Goal: Transaction & Acquisition: Download file/media

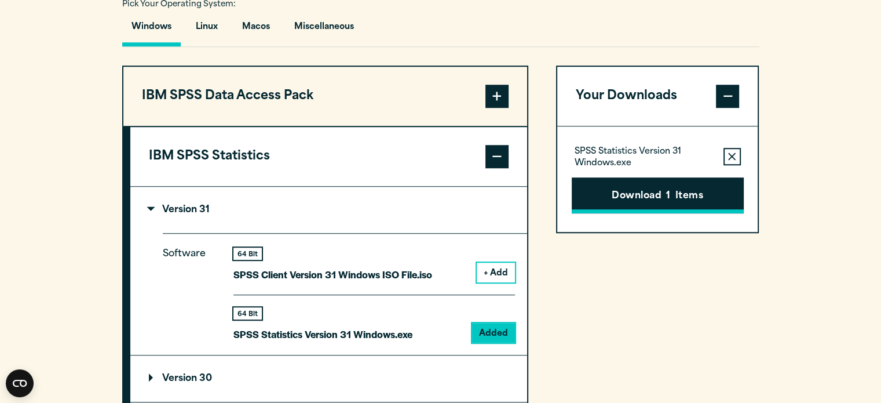
click at [639, 203] on button "Download 1 Items" at bounding box center [658, 195] width 172 height 36
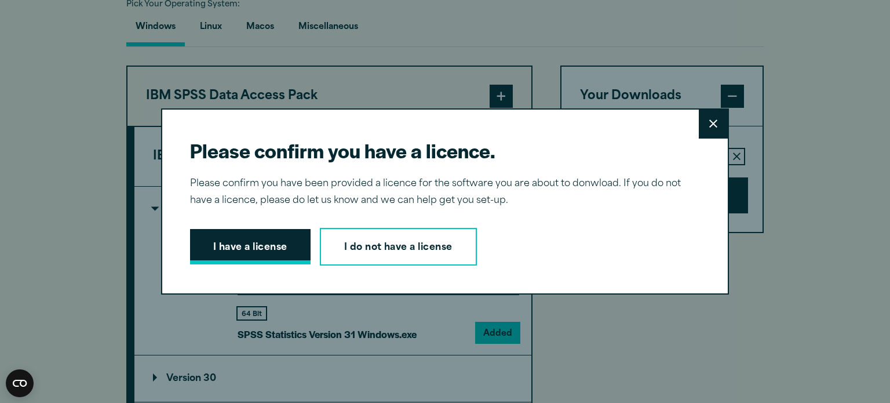
click at [239, 256] on button "I have a license" at bounding box center [250, 247] width 121 height 36
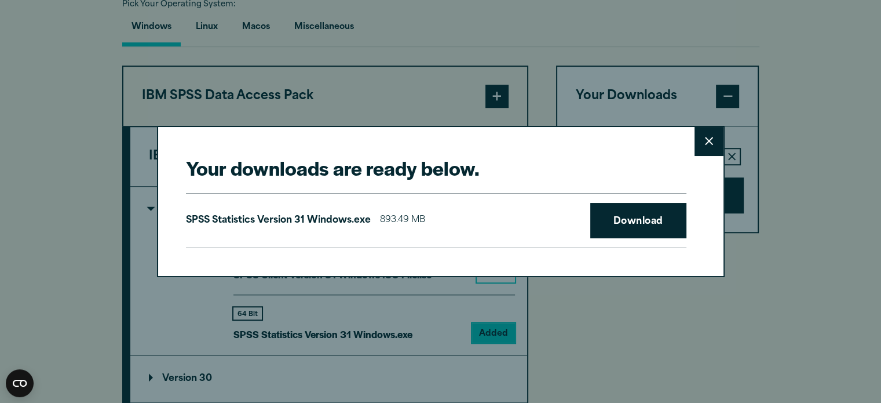
drag, startPoint x: 701, startPoint y: 134, endPoint x: 705, endPoint y: -70, distance: 204.0
click at [710, 144] on icon at bounding box center [709, 141] width 8 height 9
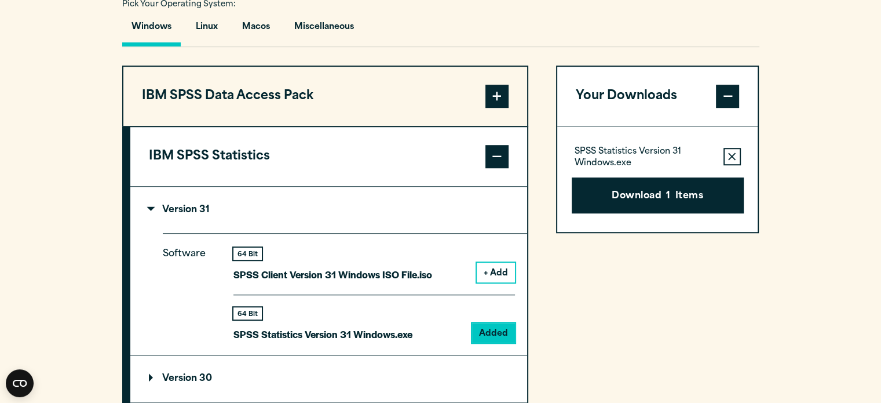
drag, startPoint x: 366, startPoint y: 335, endPoint x: 315, endPoint y: 176, distance: 167.3
click at [315, 176] on button "IBM SPSS Statistics" at bounding box center [328, 156] width 397 height 59
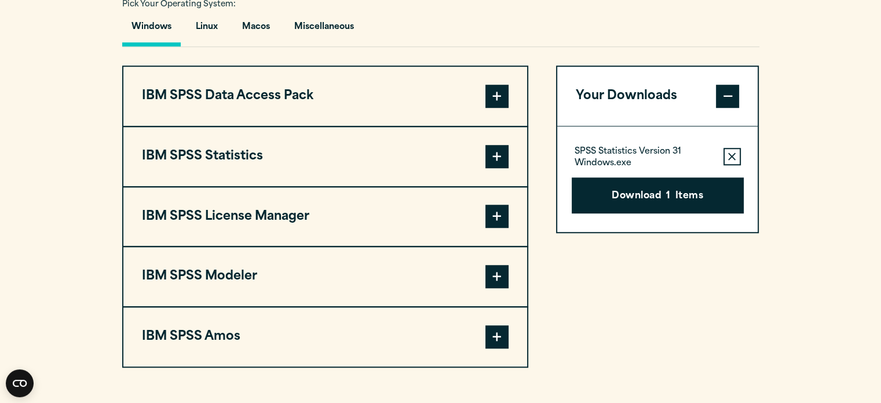
click at [329, 167] on button "IBM SPSS Statistics" at bounding box center [325, 156] width 404 height 59
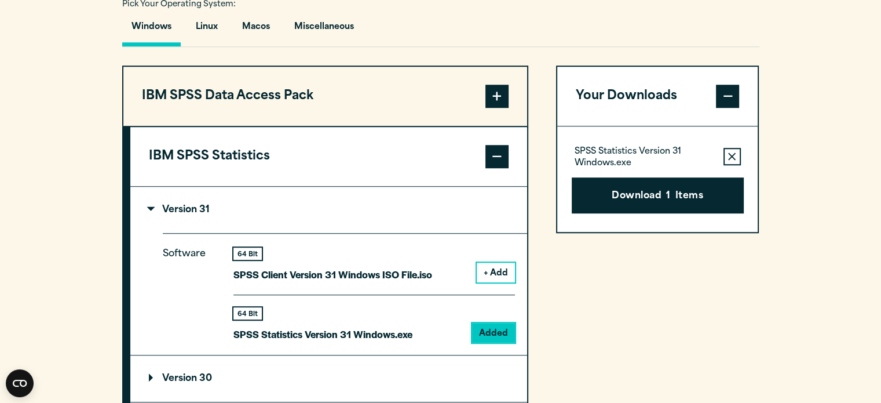
drag, startPoint x: 491, startPoint y: 210, endPoint x: 585, endPoint y: 229, distance: 95.8
click at [585, 229] on div "SPSS Statistics Version 31 Windows.exe Remove this item from your software down…" at bounding box center [657, 178] width 201 height 105
drag, startPoint x: 618, startPoint y: 199, endPoint x: 677, endPoint y: 212, distance: 60.6
click at [677, 212] on div "SPSS Statistics Version 31 Windows.exe Remove this item from your software down…" at bounding box center [657, 178] width 201 height 105
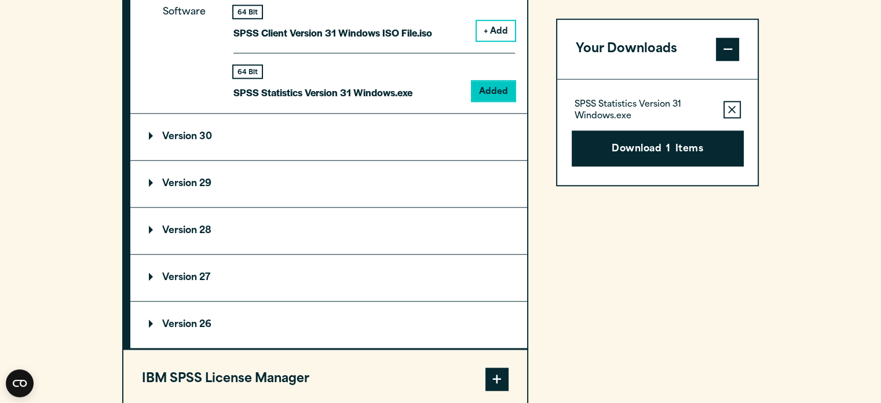
scroll to position [1133, 0]
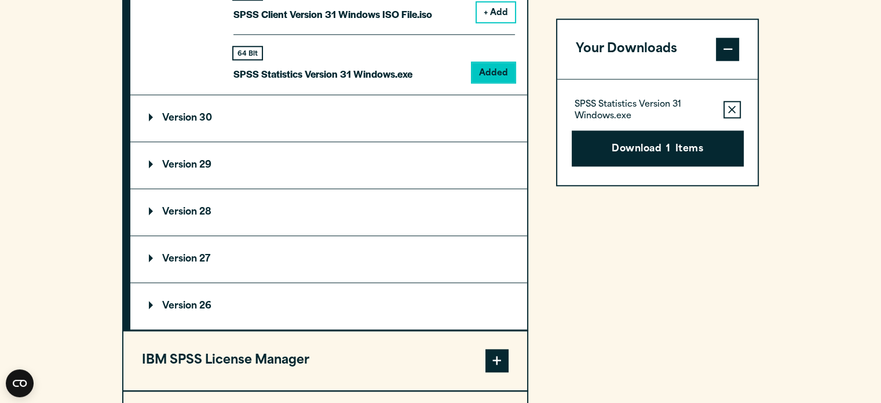
click at [322, 101] on summary "Version 30" at bounding box center [328, 118] width 397 height 46
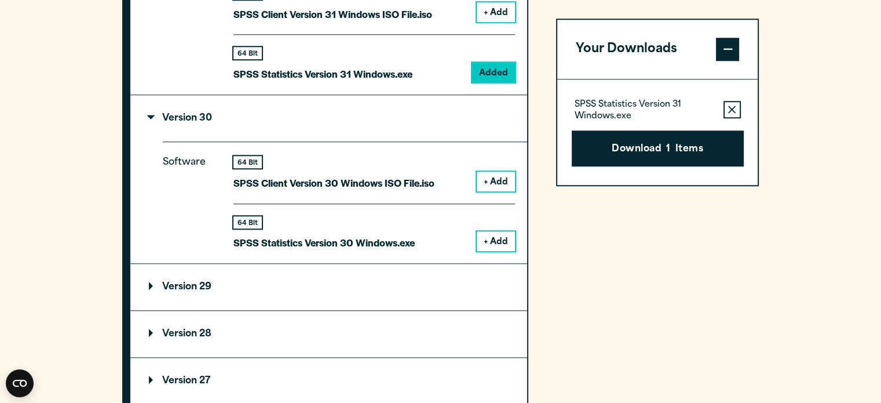
click at [322, 101] on summary "Version 30" at bounding box center [328, 118] width 397 height 46
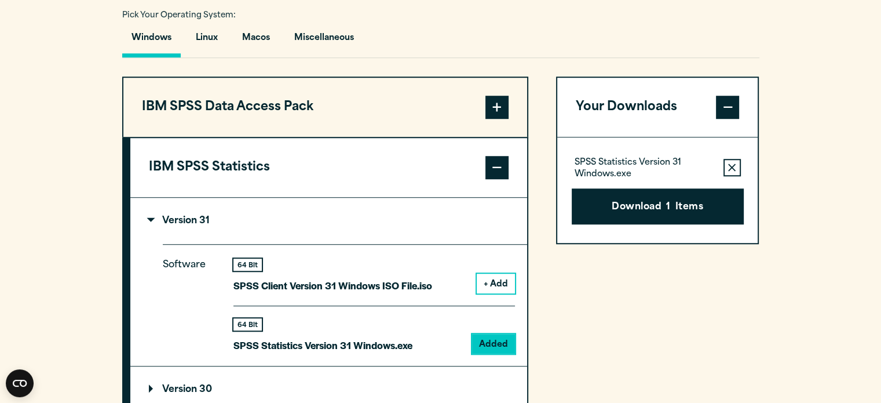
scroll to position [859, 0]
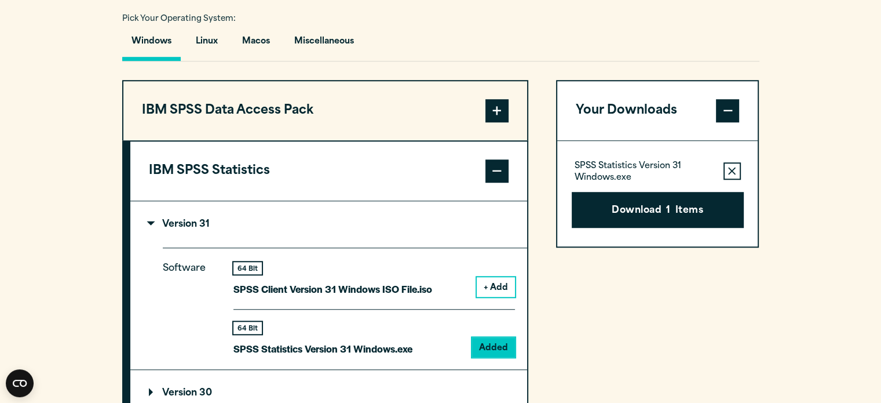
click at [537, 65] on div "Pick Your Operating System: Windows Linux [GEOGRAPHIC_DATA] Miscellaneous IBM S…" at bounding box center [440, 397] width 637 height 775
